Goal: Transaction & Acquisition: Purchase product/service

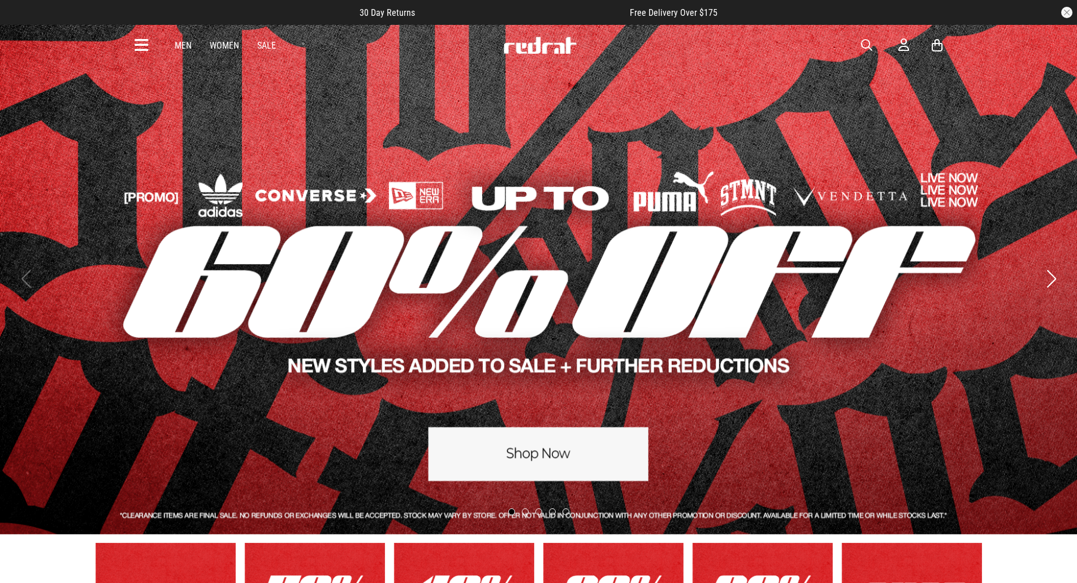
click at [862, 48] on span "button" at bounding box center [866, 45] width 11 height 14
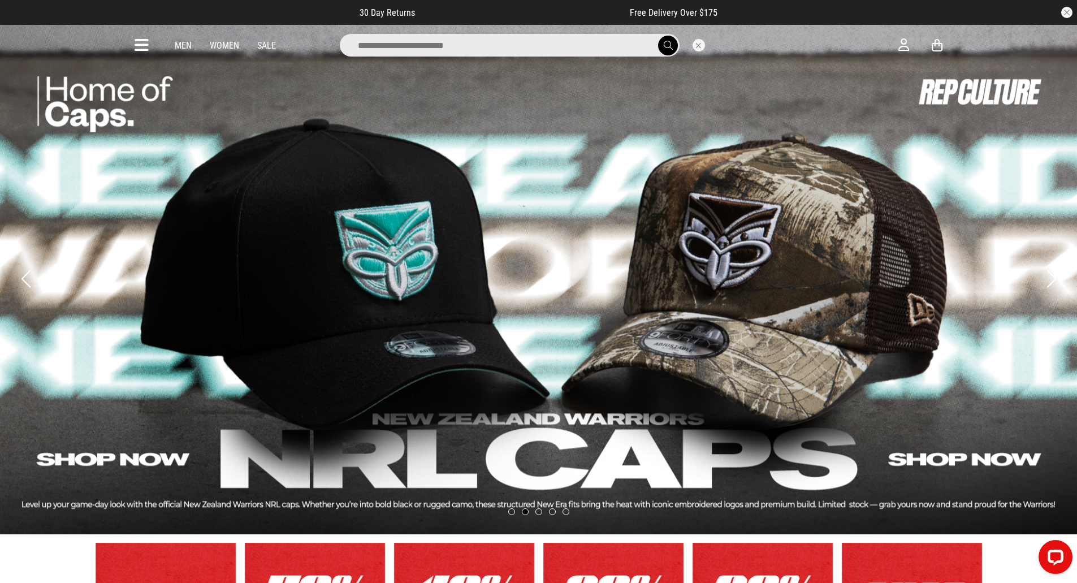
click at [594, 46] on input "search" at bounding box center [510, 45] width 340 height 23
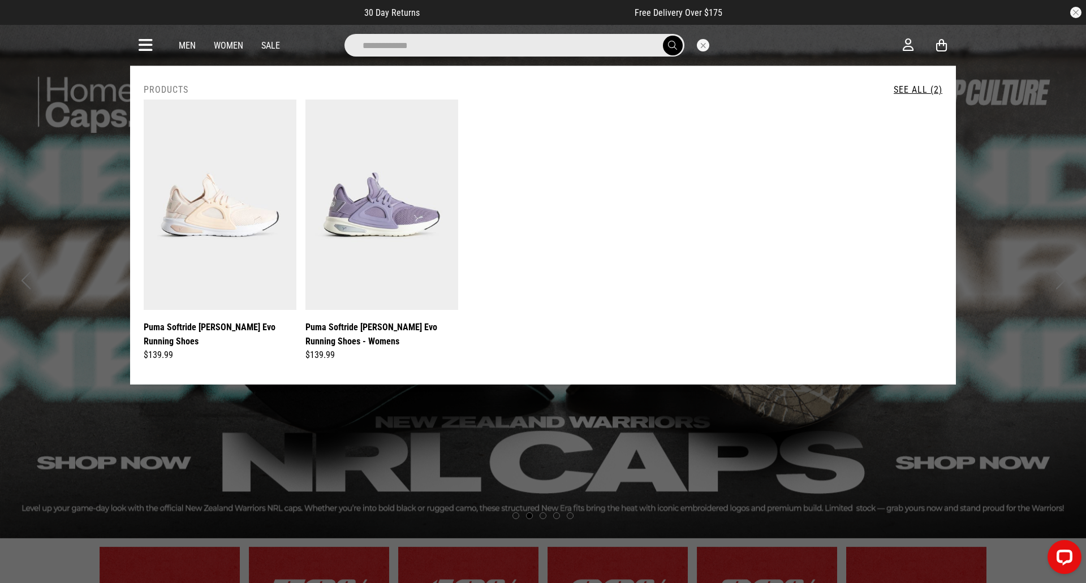
type input "**********"
click at [663, 36] on button "submit" at bounding box center [673, 46] width 20 height 20
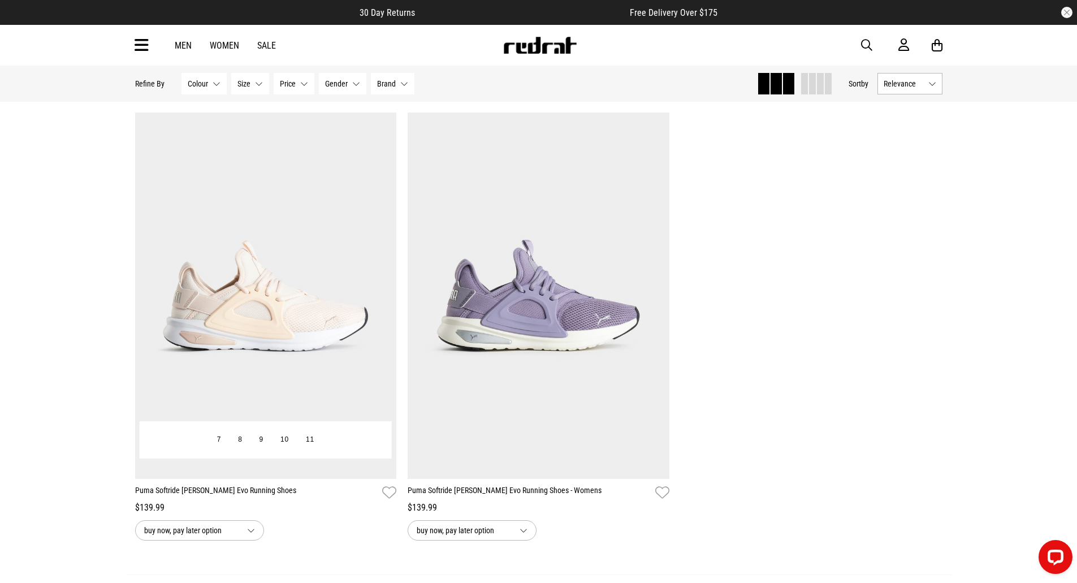
scroll to position [72, 0]
click at [362, 337] on img at bounding box center [266, 294] width 262 height 366
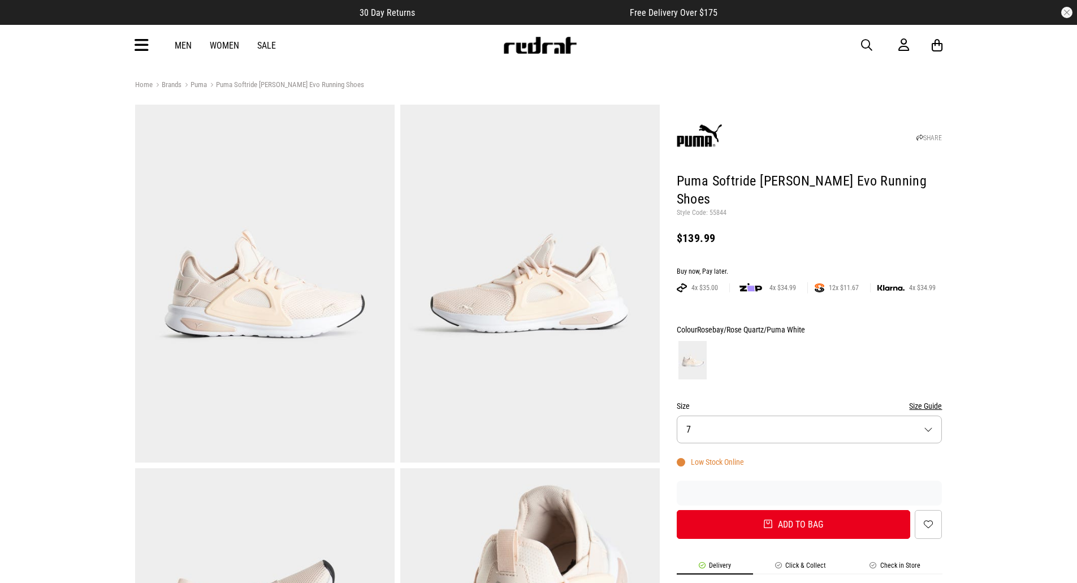
click at [536, 304] on img at bounding box center [530, 284] width 260 height 358
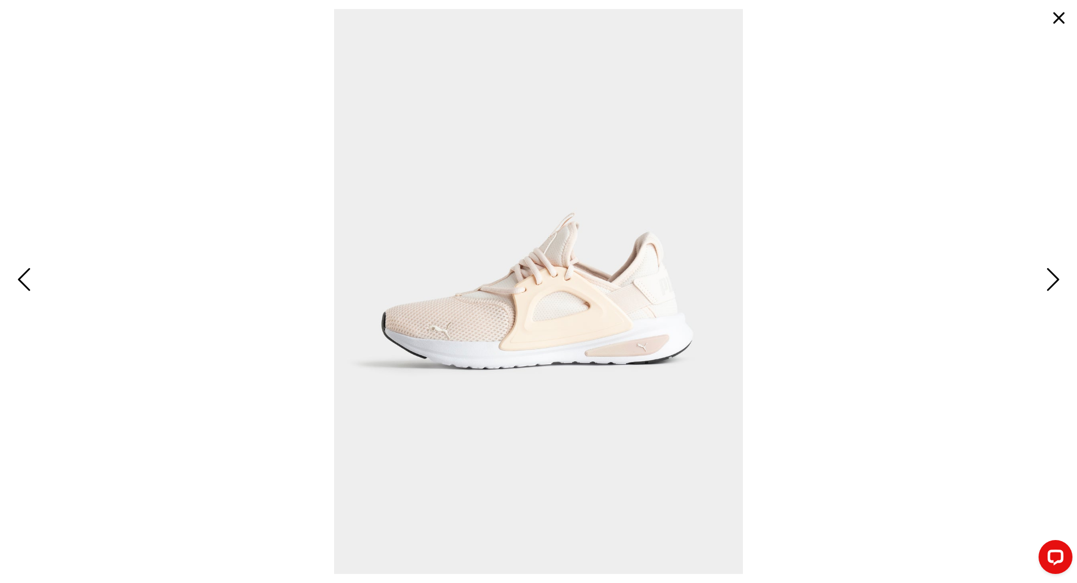
click at [1052, 281] on span "Next" at bounding box center [1052, 280] width 18 height 33
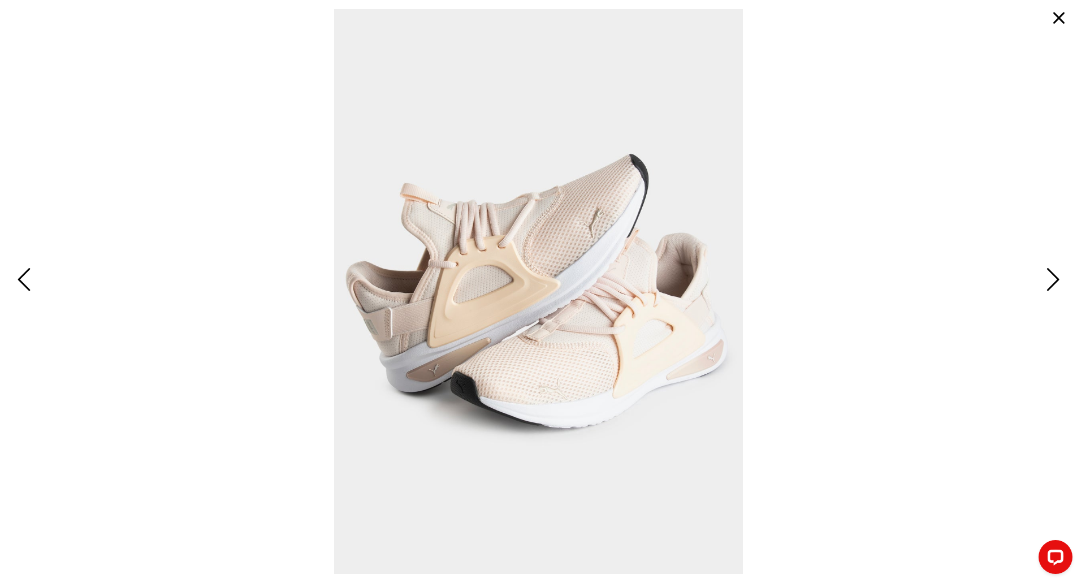
click at [1052, 281] on span "Next" at bounding box center [1052, 280] width 18 height 33
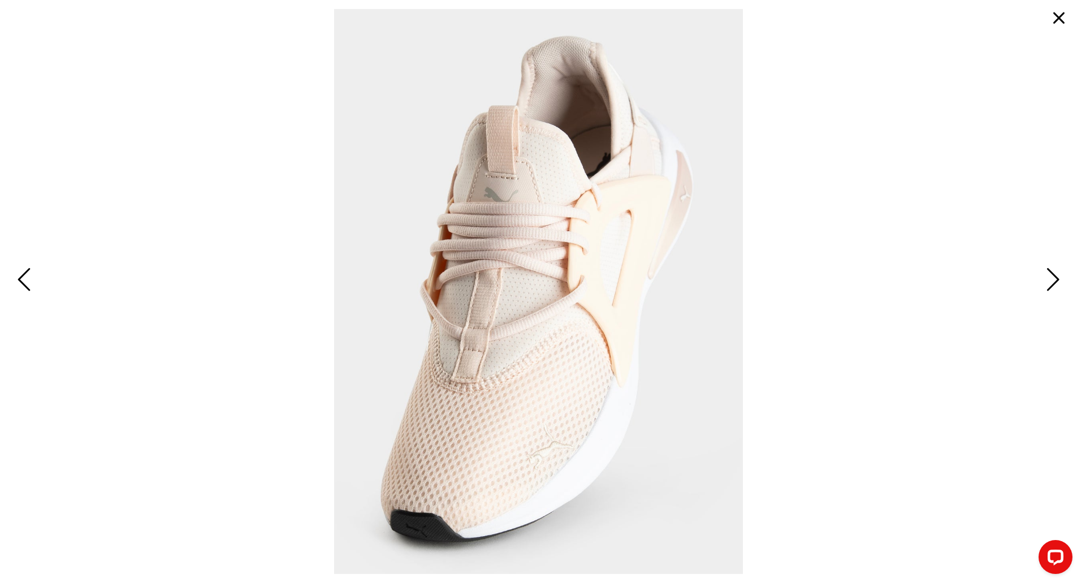
click at [1052, 281] on span "Next" at bounding box center [1052, 280] width 18 height 33
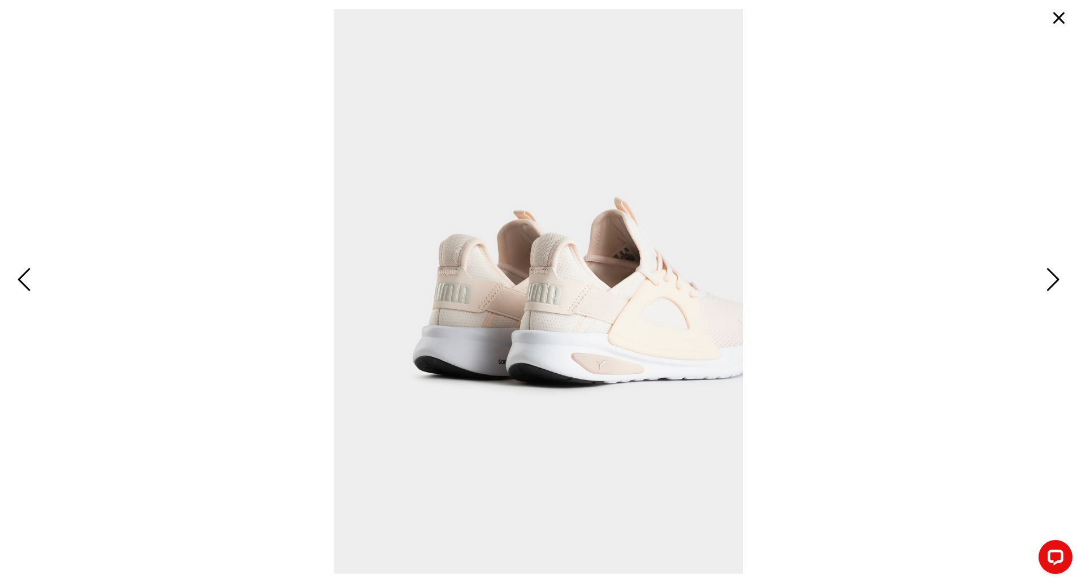
click at [1063, 21] on button "button" at bounding box center [1059, 18] width 27 height 27
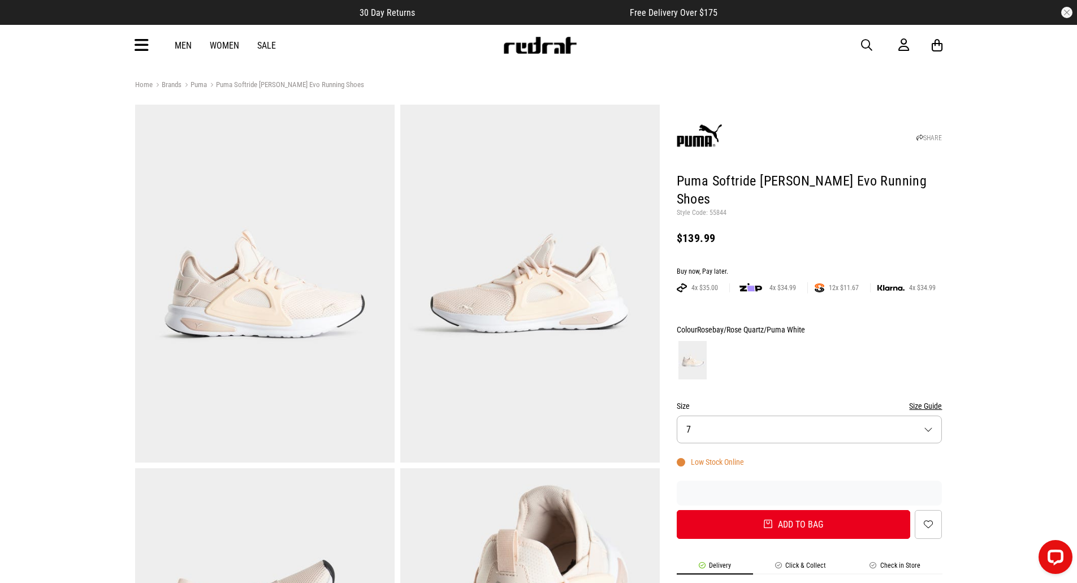
click at [735, 421] on button "Size 7" at bounding box center [810, 430] width 266 height 28
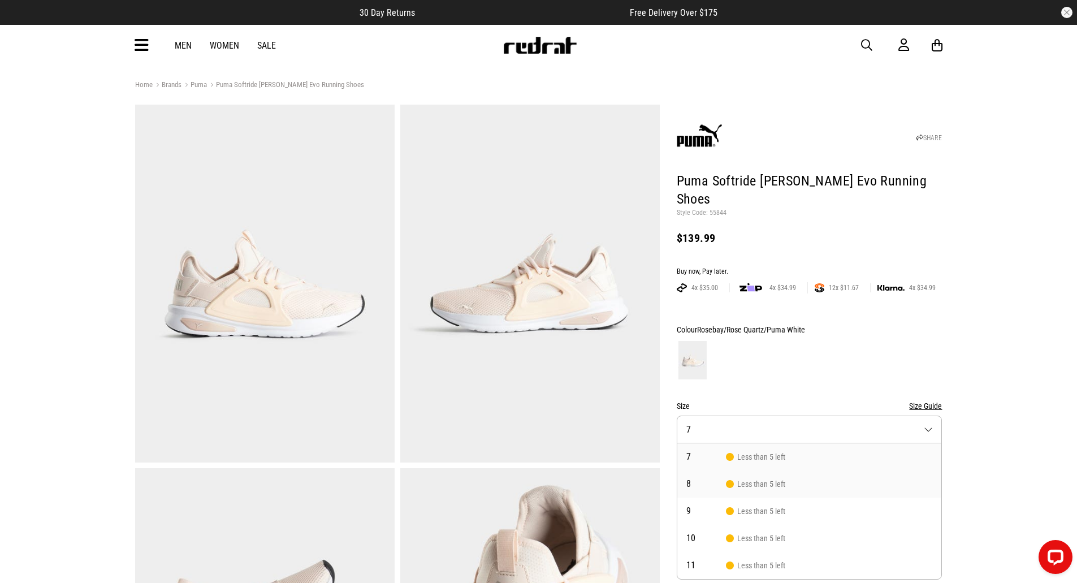
click at [753, 480] on span "Less than 5 left" at bounding box center [755, 484] width 59 height 9
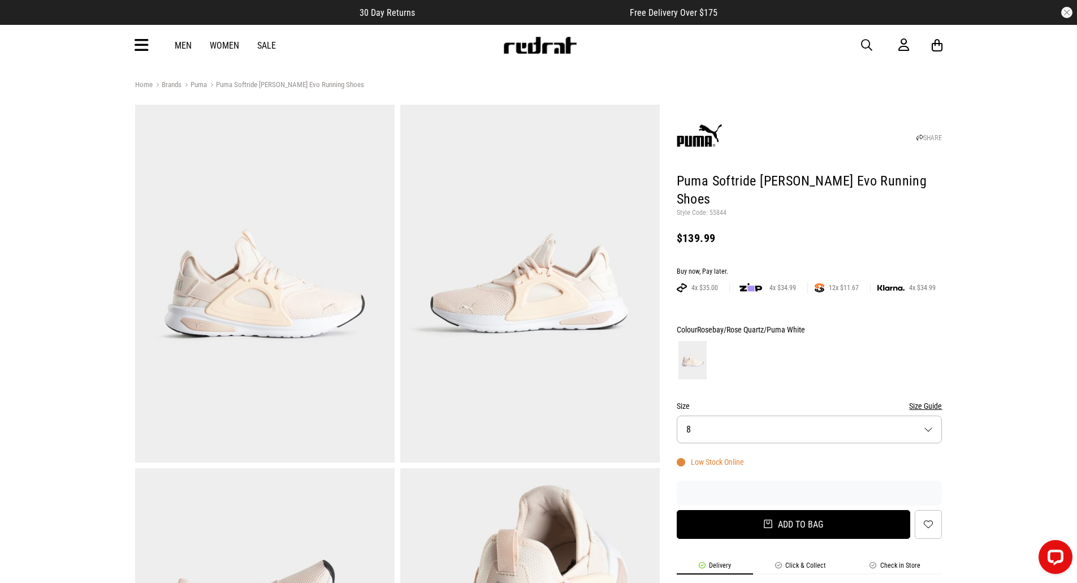
click at [775, 510] on button "Add to bag" at bounding box center [794, 524] width 234 height 29
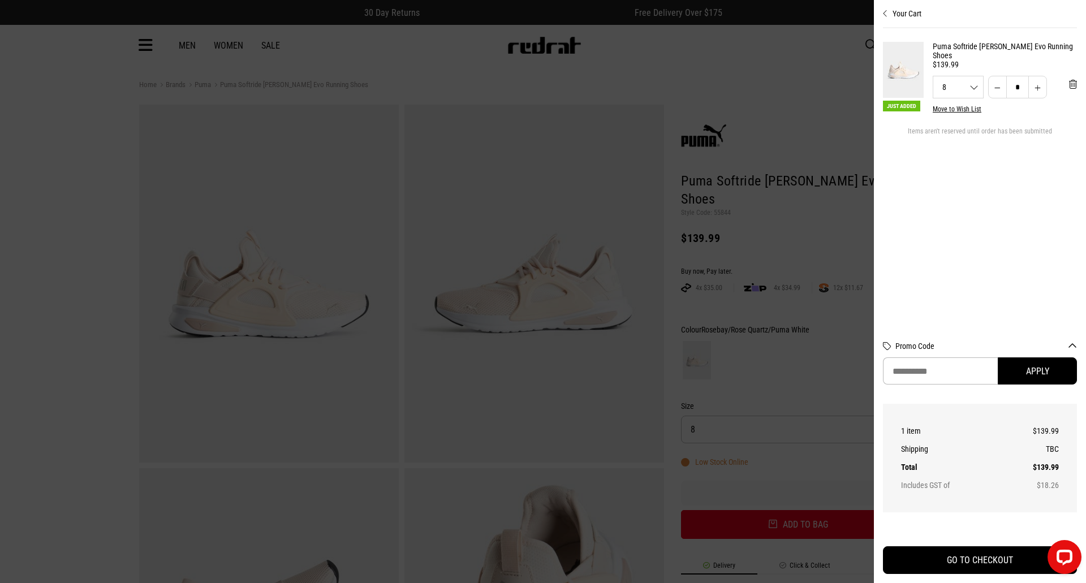
click at [887, 8] on button "Your Cart" at bounding box center [980, 9] width 194 height 18
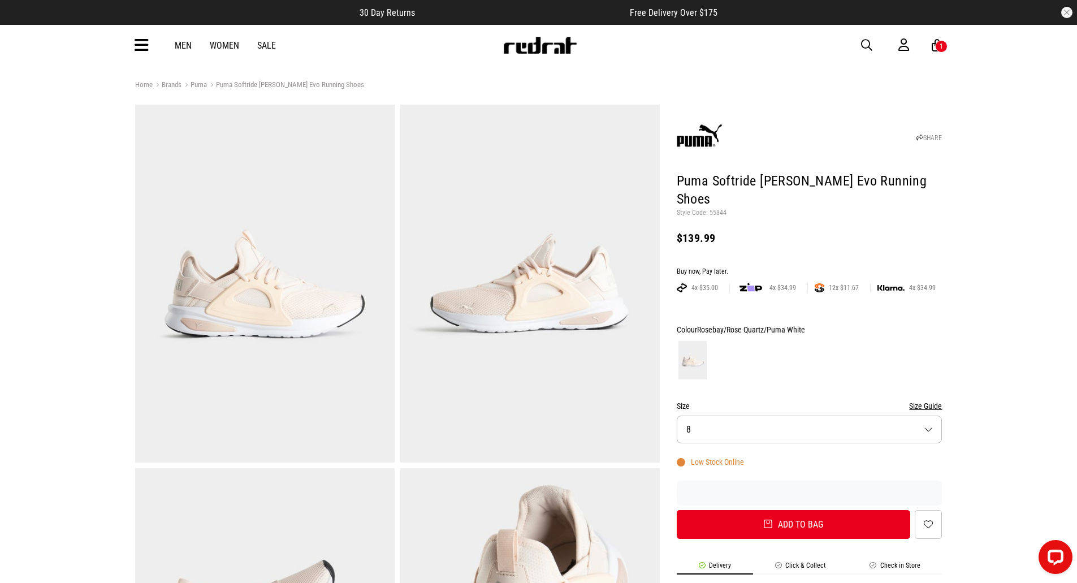
click at [179, 61] on div "Men Women Sale Sign in New Back Footwear Back Mens Back Womens Back Youth & Kid…" at bounding box center [539, 45] width 826 height 41
click at [185, 48] on link "Men" at bounding box center [183, 45] width 17 height 11
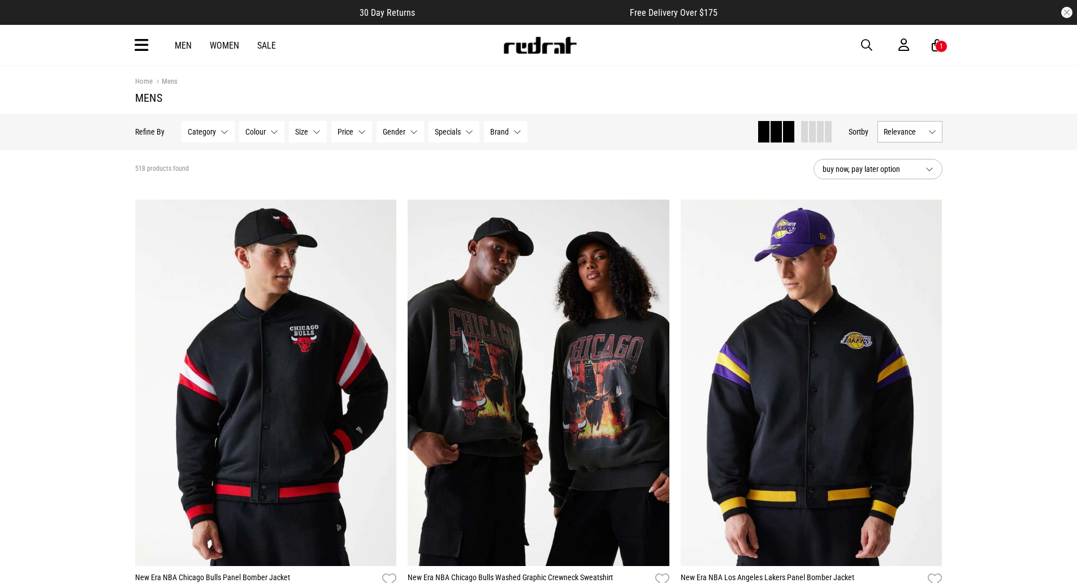
click at [862, 53] on div "Men Women Sale Sign in New Back Footwear Back Mens Back Womens Back Youth & Kid…" at bounding box center [539, 45] width 826 height 41
click at [866, 44] on span "button" at bounding box center [866, 45] width 11 height 14
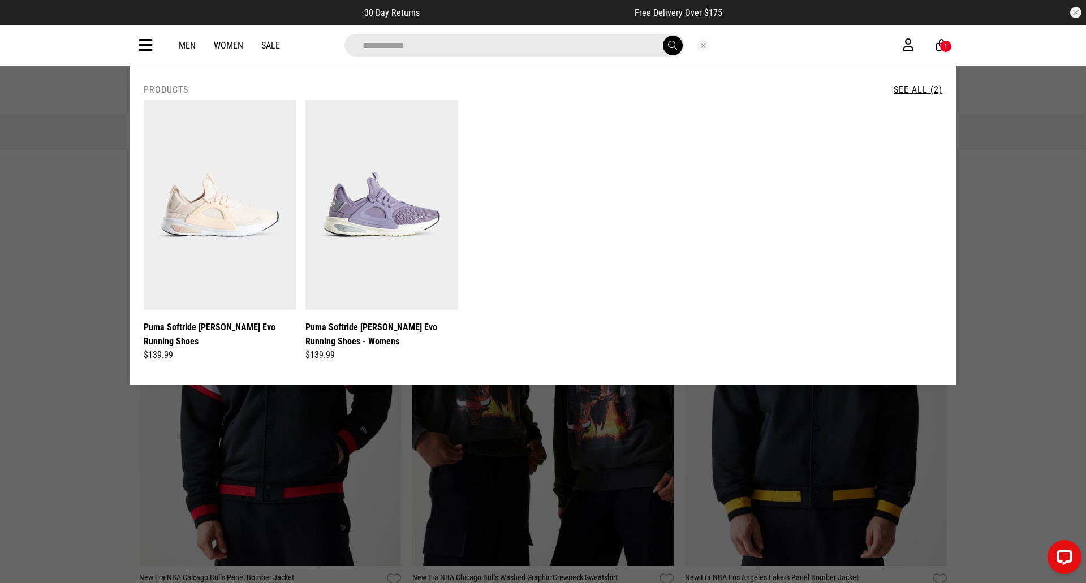
type input "**********"
click at [663, 36] on button "submit" at bounding box center [673, 46] width 20 height 20
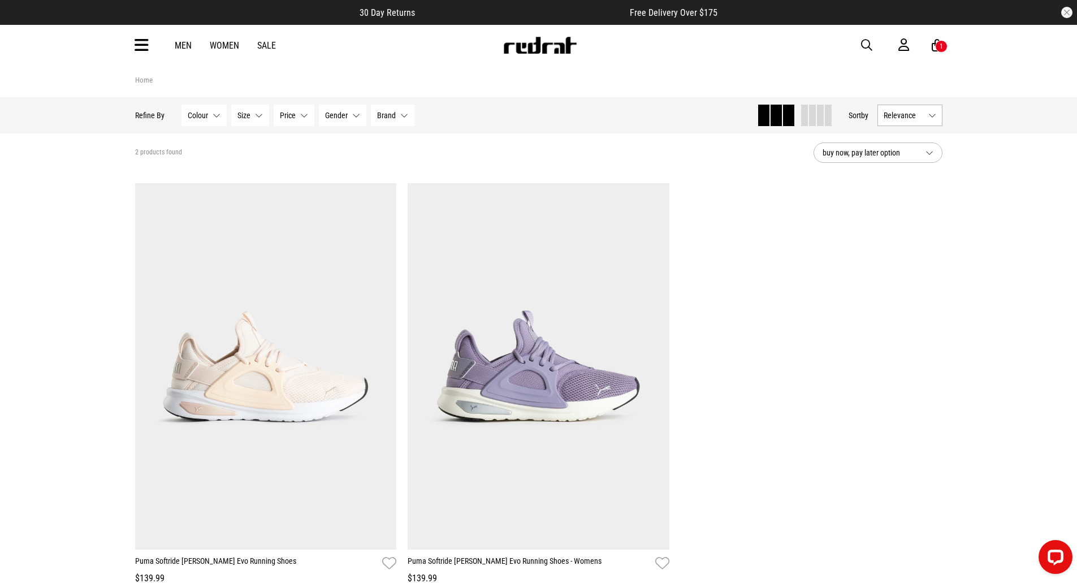
click at [184, 50] on link "Men" at bounding box center [183, 45] width 17 height 11
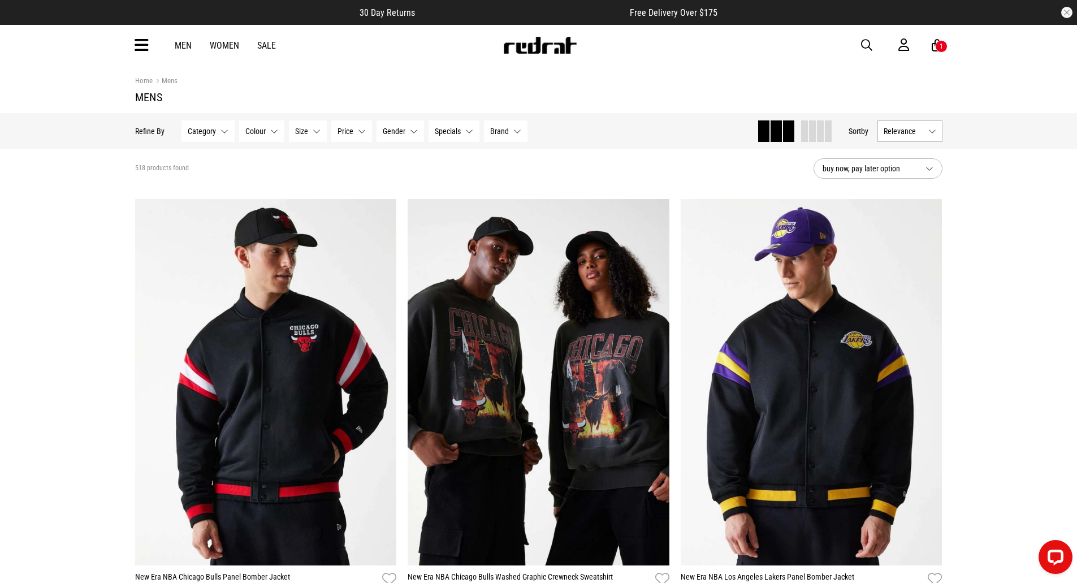
click at [145, 44] on icon at bounding box center [142, 45] width 14 height 19
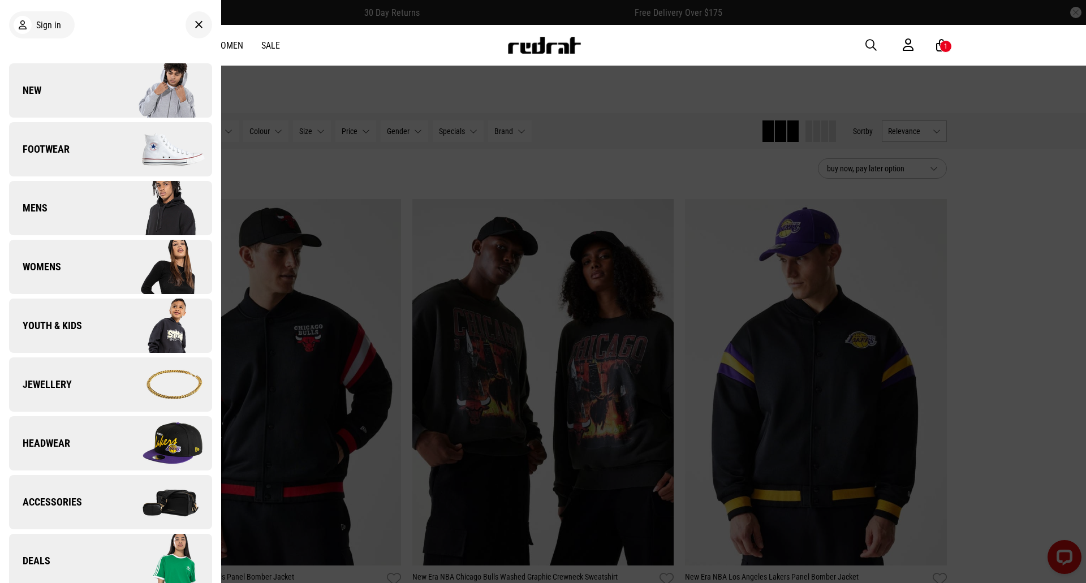
click at [71, 217] on link "Mens" at bounding box center [110, 208] width 203 height 54
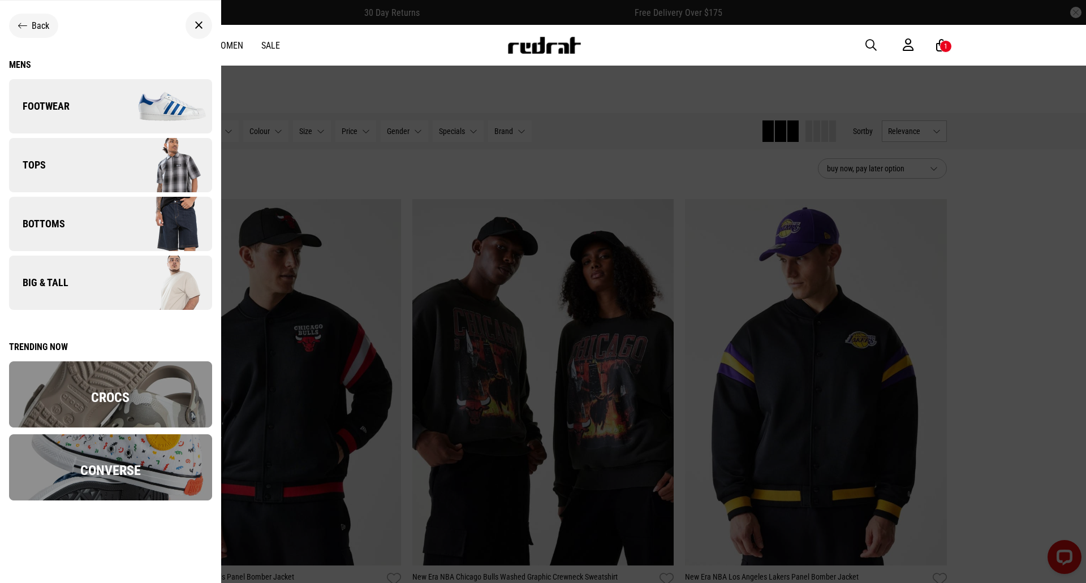
click at [73, 130] on link "Footwear" at bounding box center [110, 106] width 203 height 54
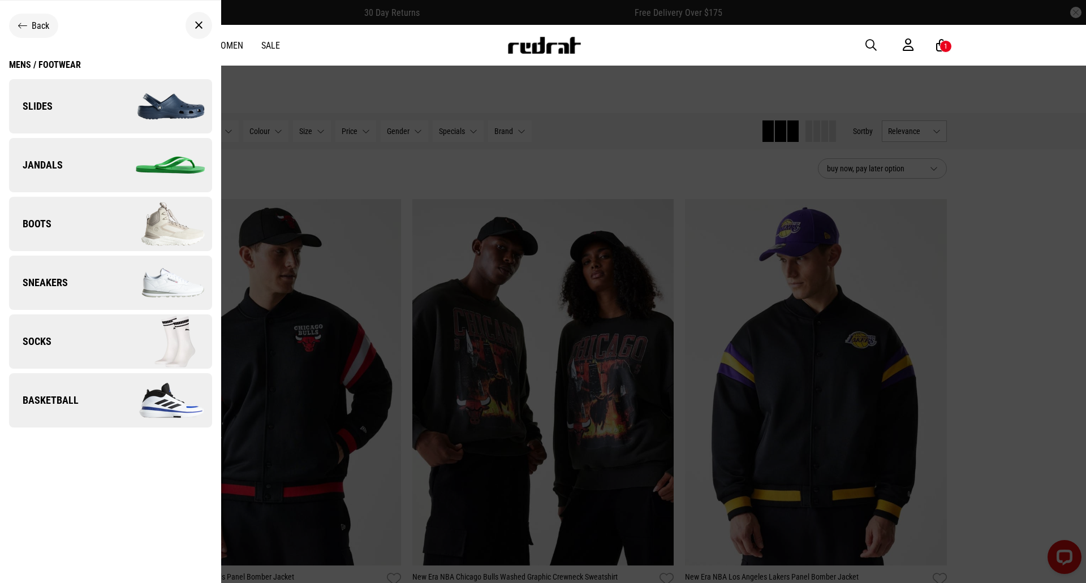
click at [43, 281] on span "Sneakers" at bounding box center [38, 283] width 59 height 14
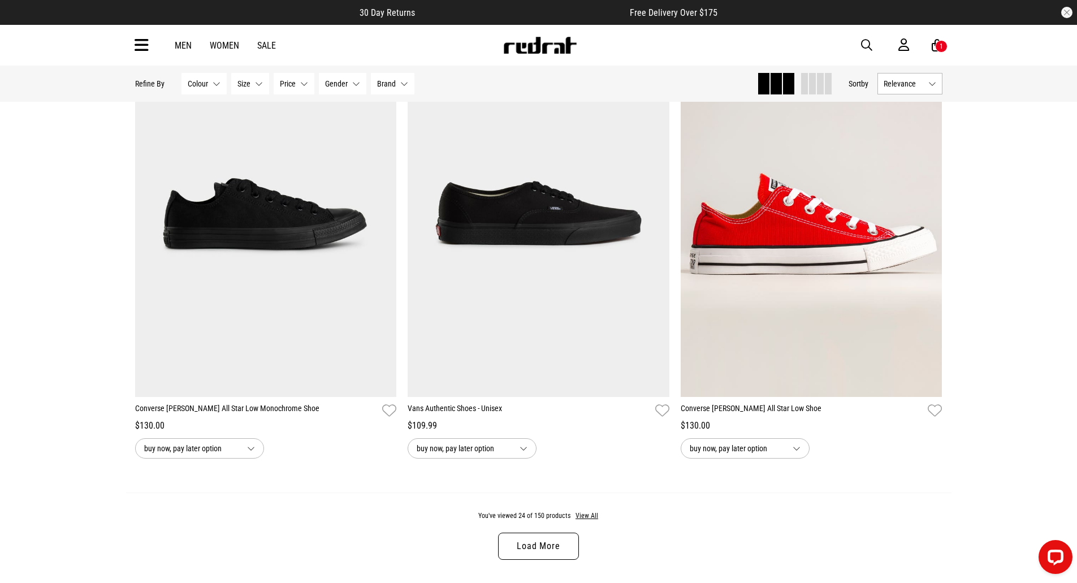
scroll to position [3302, 0]
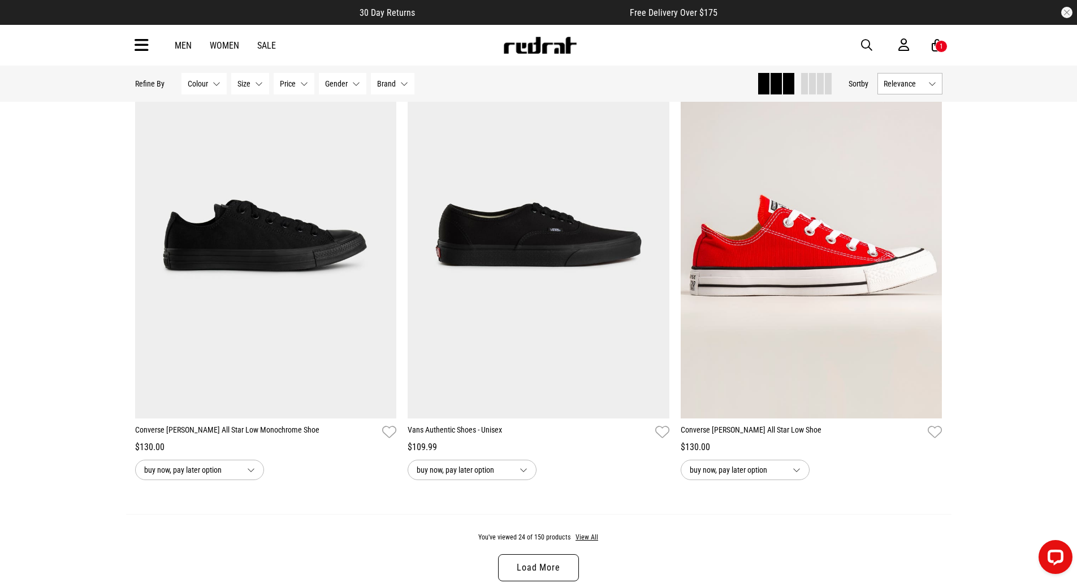
click at [542, 567] on link "Load More" at bounding box center [538, 567] width 80 height 27
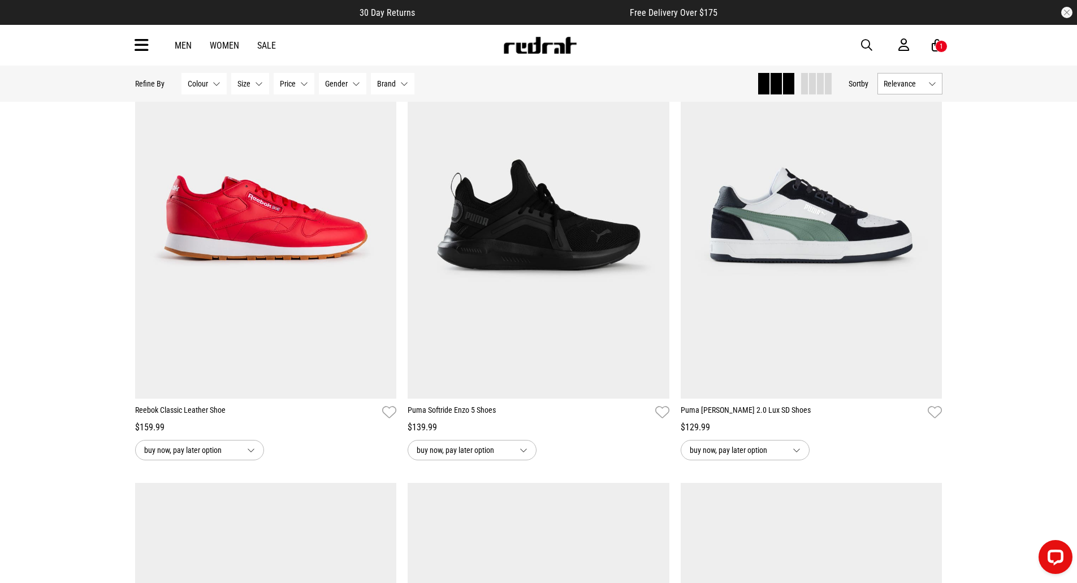
scroll to position [4239, 0]
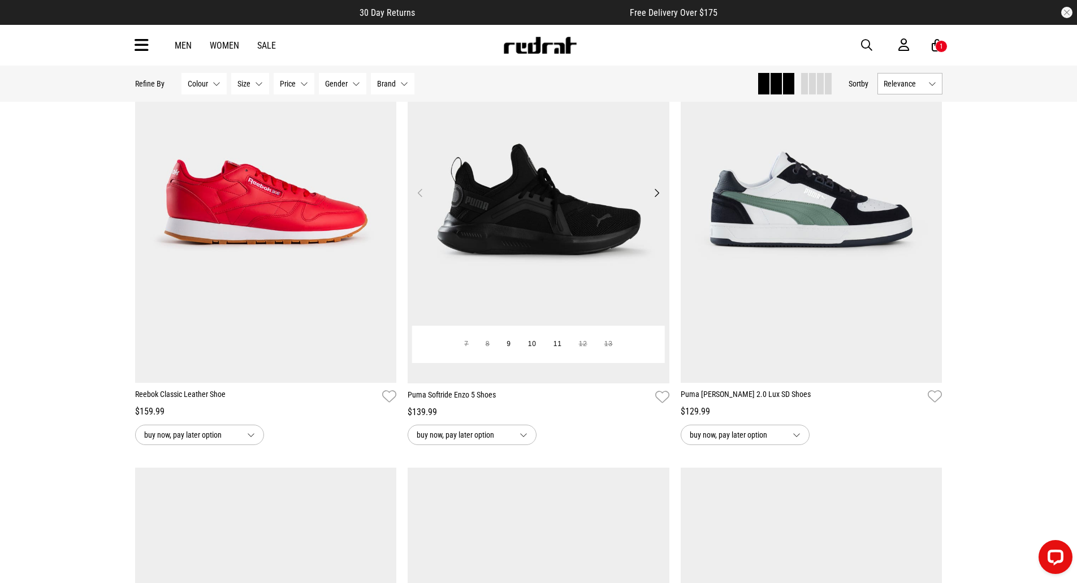
click at [619, 221] on img at bounding box center [539, 199] width 262 height 366
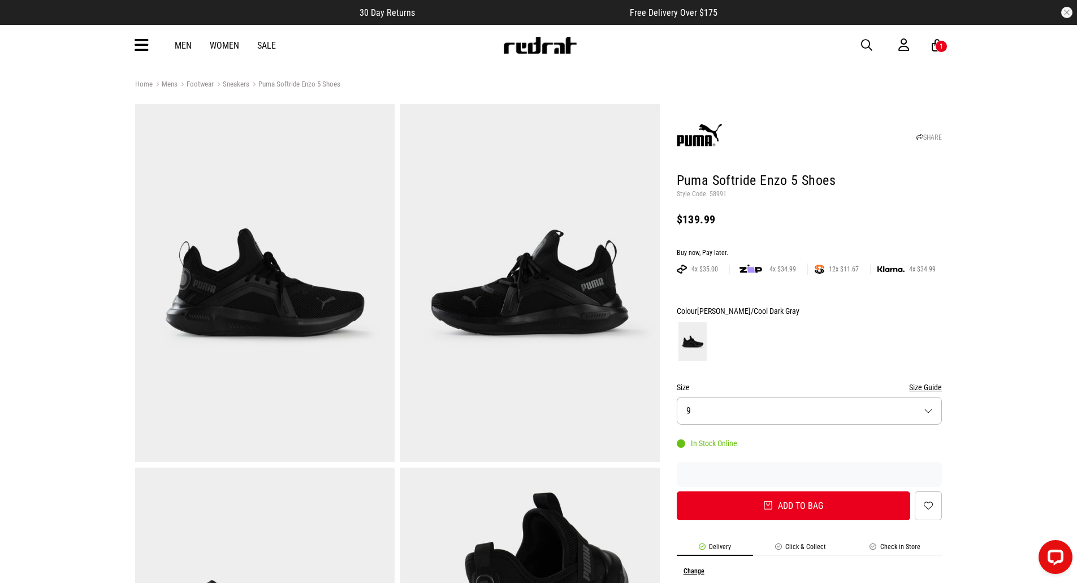
click at [843, 403] on button "Size 9" at bounding box center [810, 411] width 266 height 28
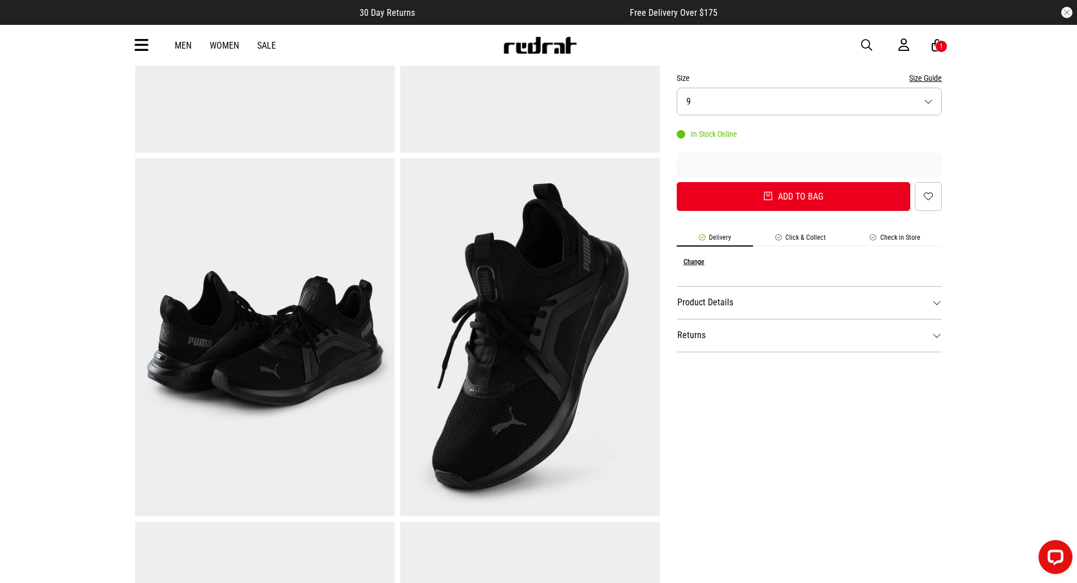
scroll to position [322, 0]
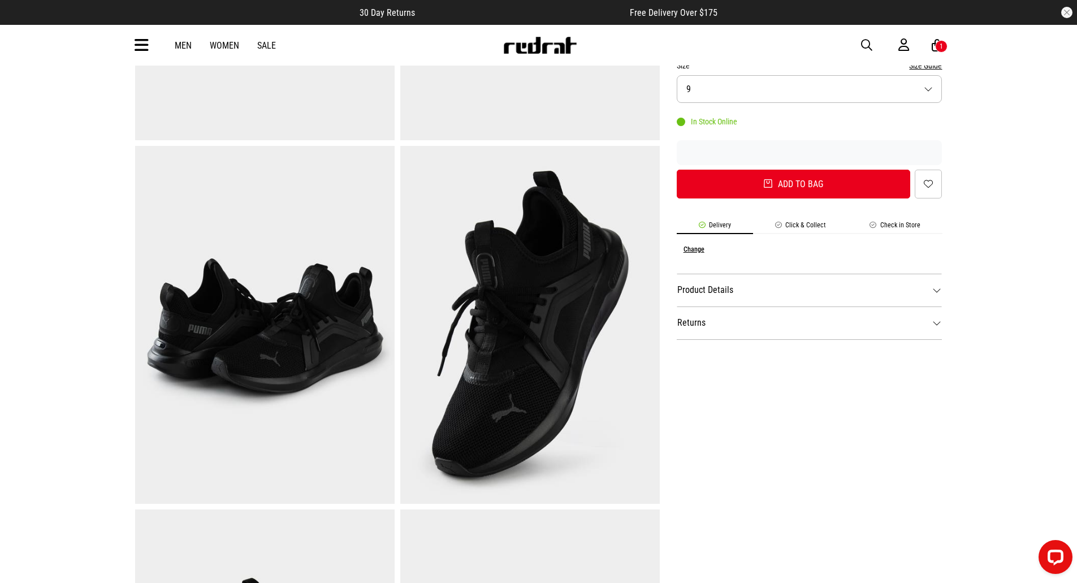
click at [848, 82] on button "Size 9" at bounding box center [810, 89] width 266 height 28
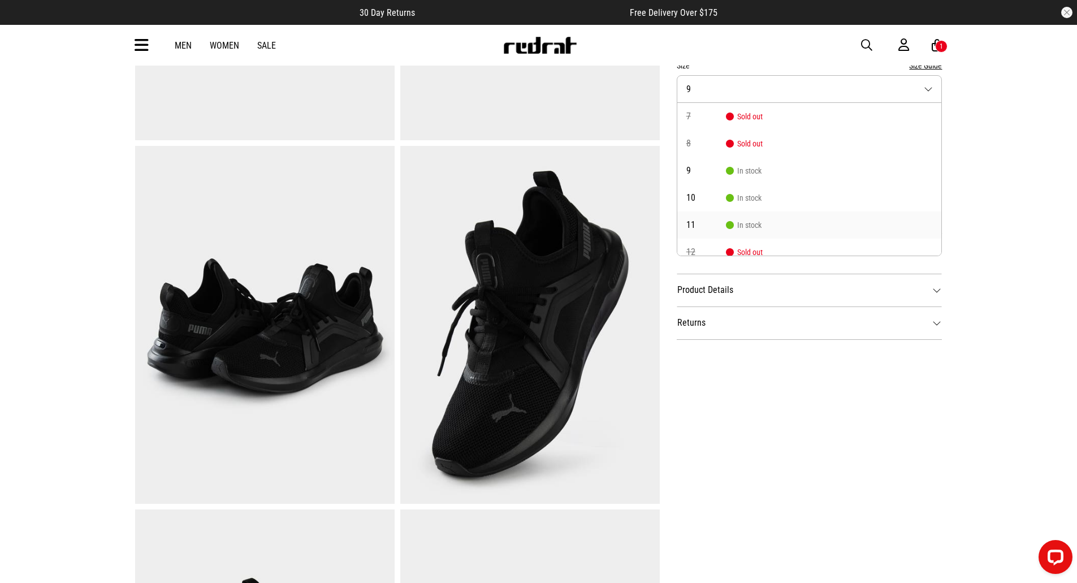
click at [775, 230] on li "11 In stock" at bounding box center [810, 225] width 265 height 27
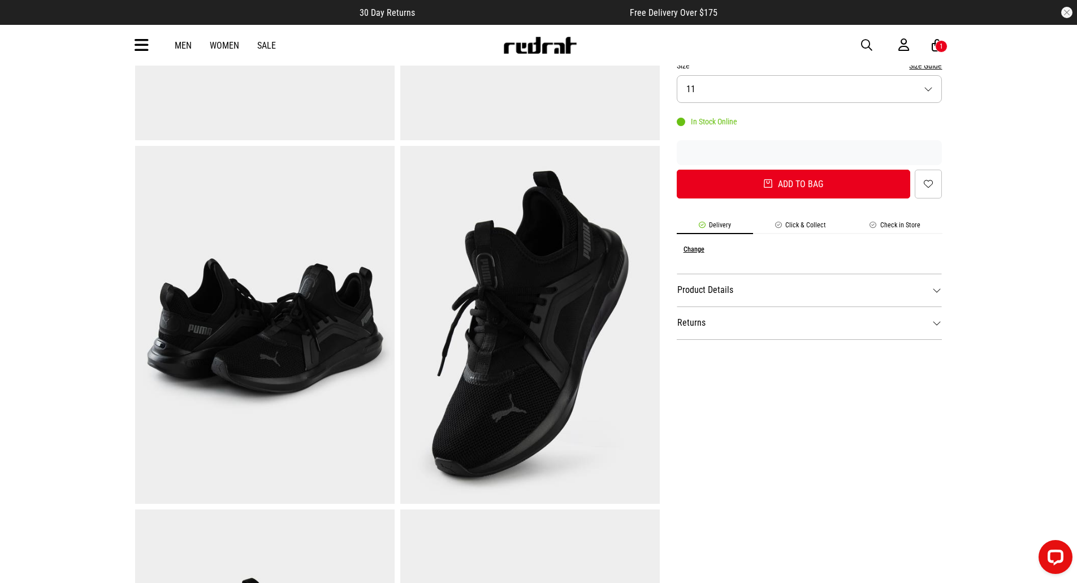
click at [813, 515] on div "SHARE Puma Softride Enzo 5 Shoes Style Code: 58991 $139.99 Buy now, Pay later. …" at bounding box center [801, 327] width 283 height 1091
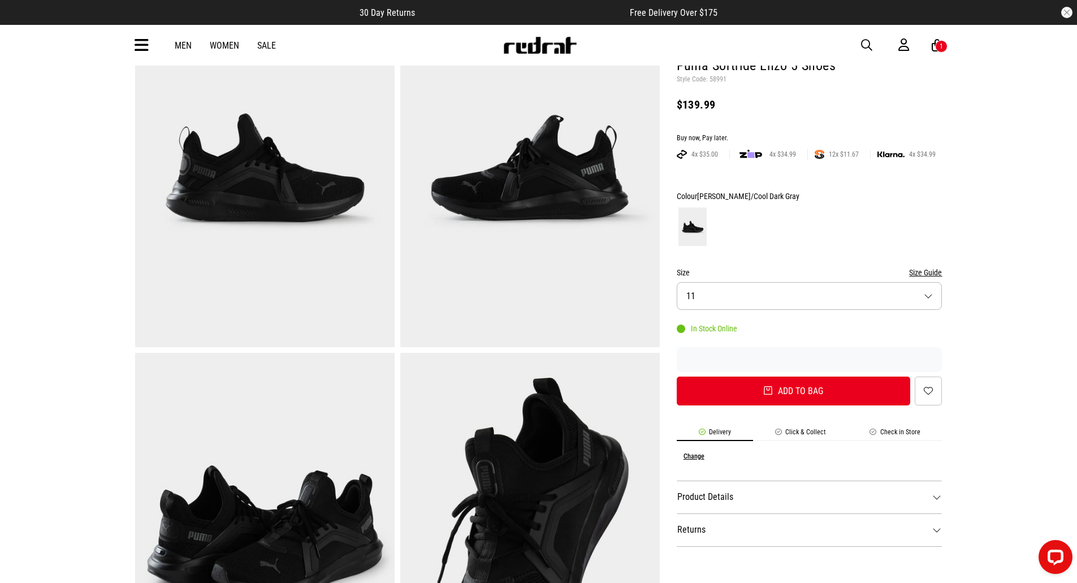
scroll to position [0, 0]
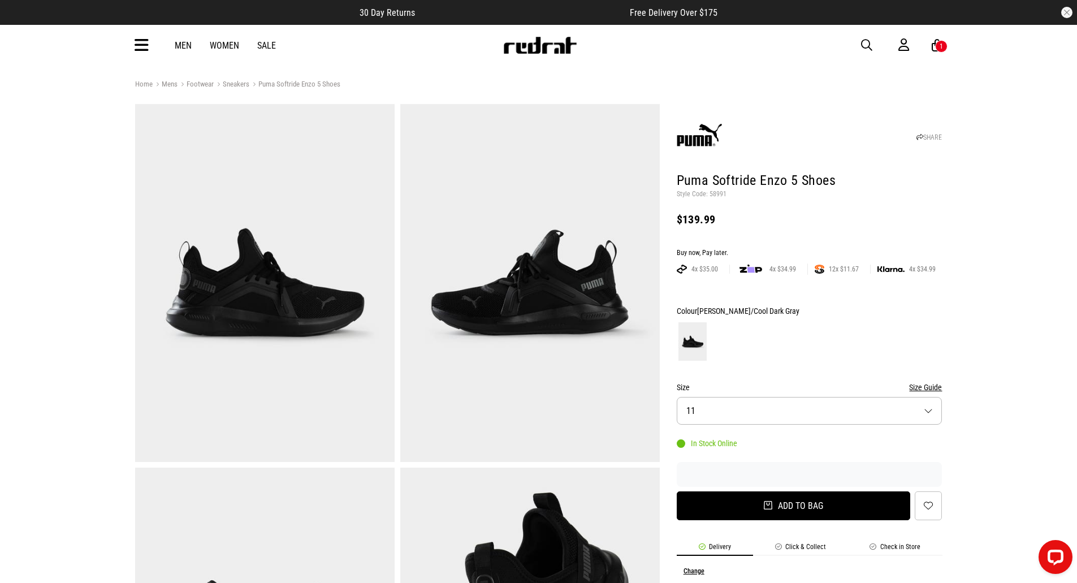
click at [789, 512] on button "Add to bag" at bounding box center [794, 505] width 234 height 29
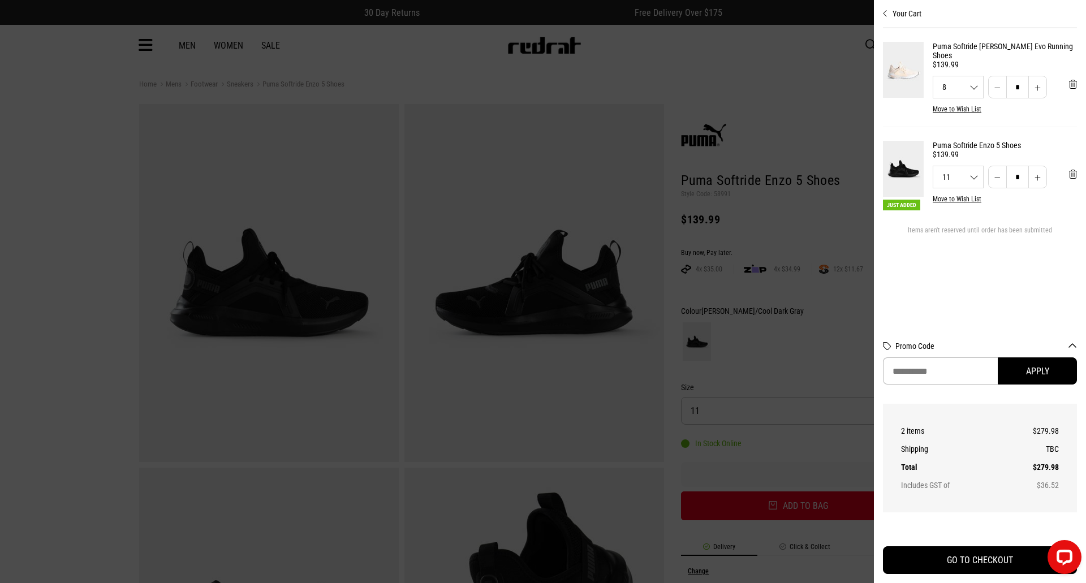
drag, startPoint x: 790, startPoint y: 79, endPoint x: 791, endPoint y: 73, distance: 5.9
click at [791, 73] on div at bounding box center [543, 291] width 1086 height 583
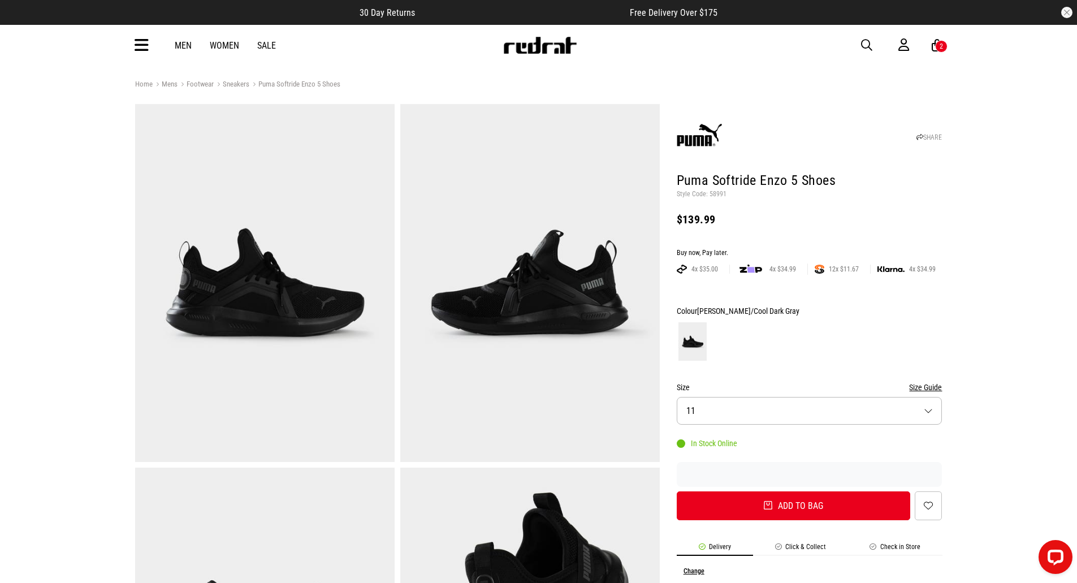
click at [942, 46] on div "2" at bounding box center [941, 46] width 3 height 8
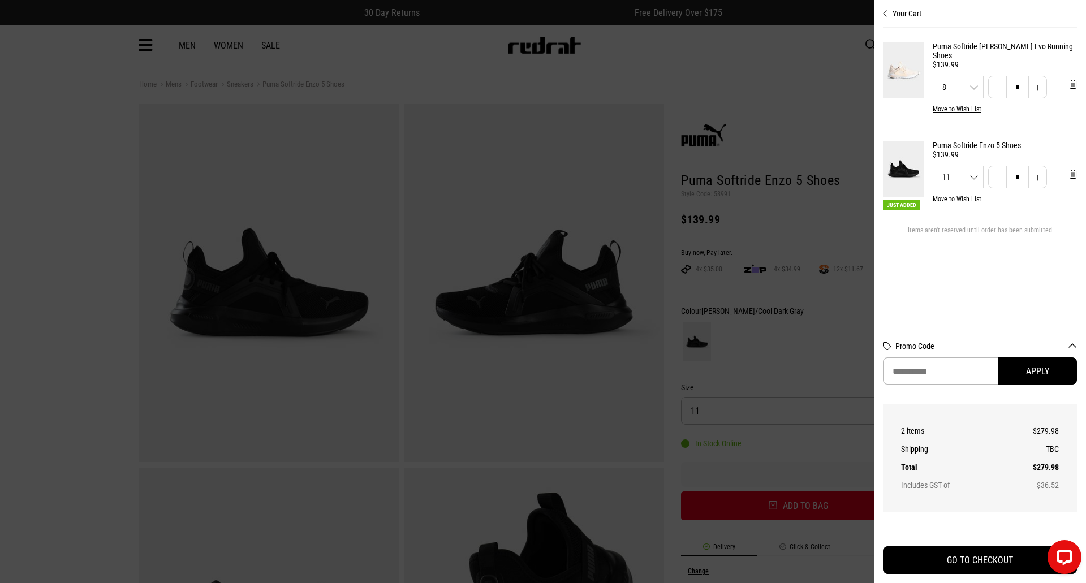
click at [816, 106] on div at bounding box center [543, 291] width 1086 height 583
